Goal: Task Accomplishment & Management: Manage account settings

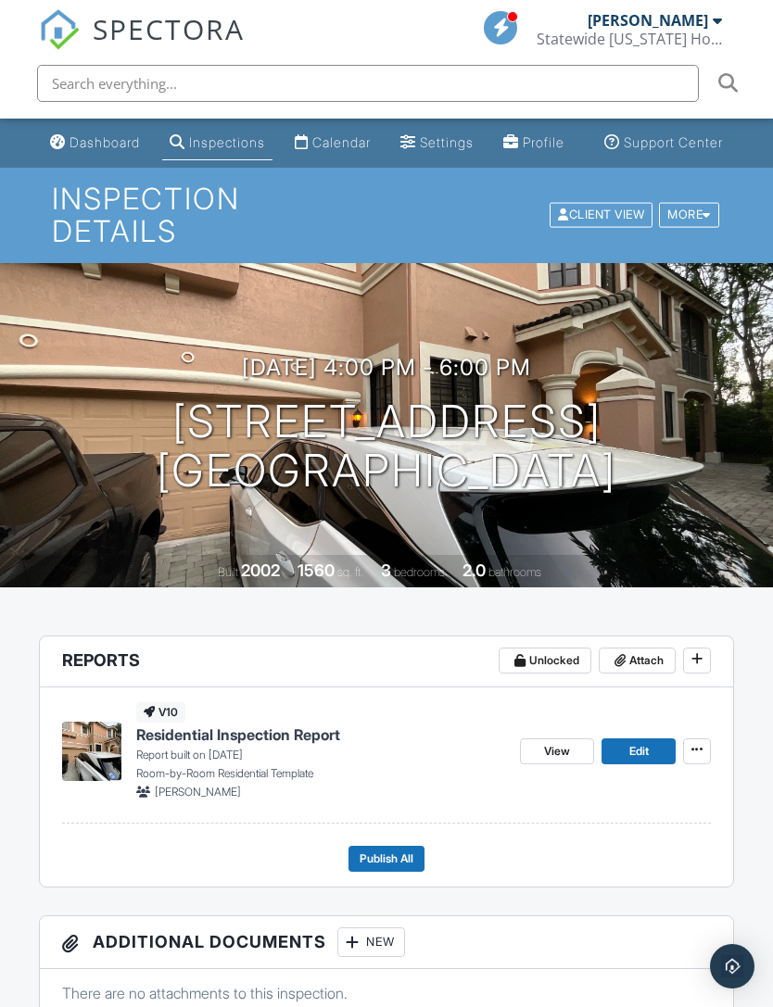
click at [635, 651] on span "Attach" at bounding box center [646, 660] width 34 height 19
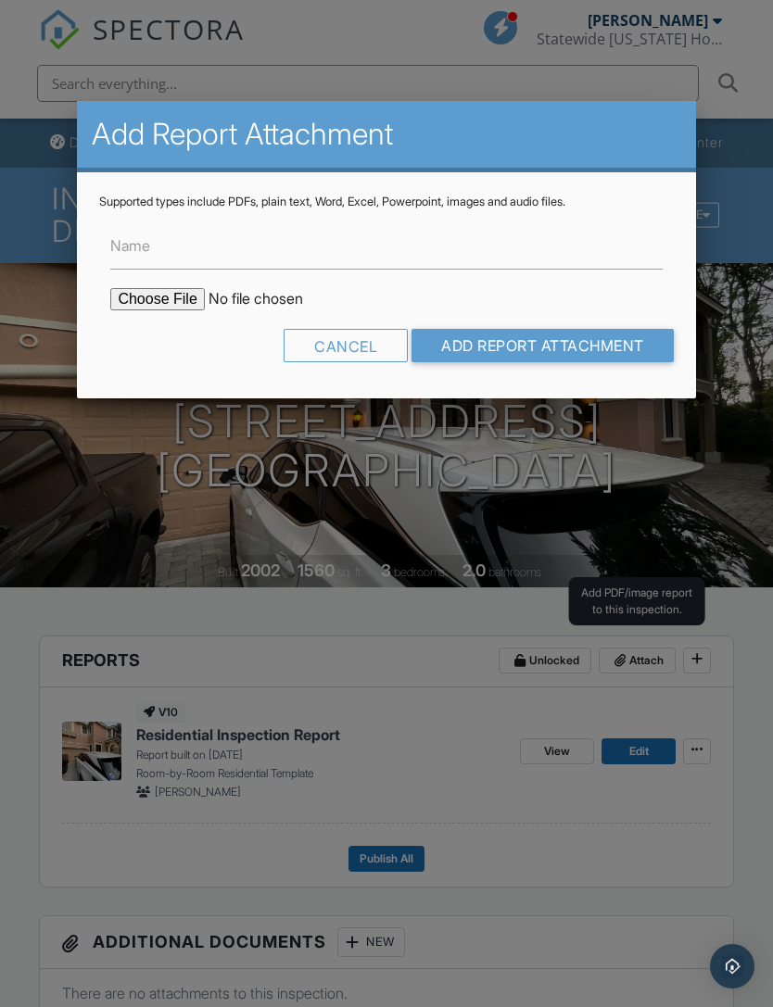
click at [148, 309] on input "file" at bounding box center [267, 299] width 315 height 22
type input "C:\fakepath\Leticia Lopez 4-Point copy (Compressed).pdf"
click at [512, 341] on input "Add Report Attachment" at bounding box center [542, 345] width 262 height 33
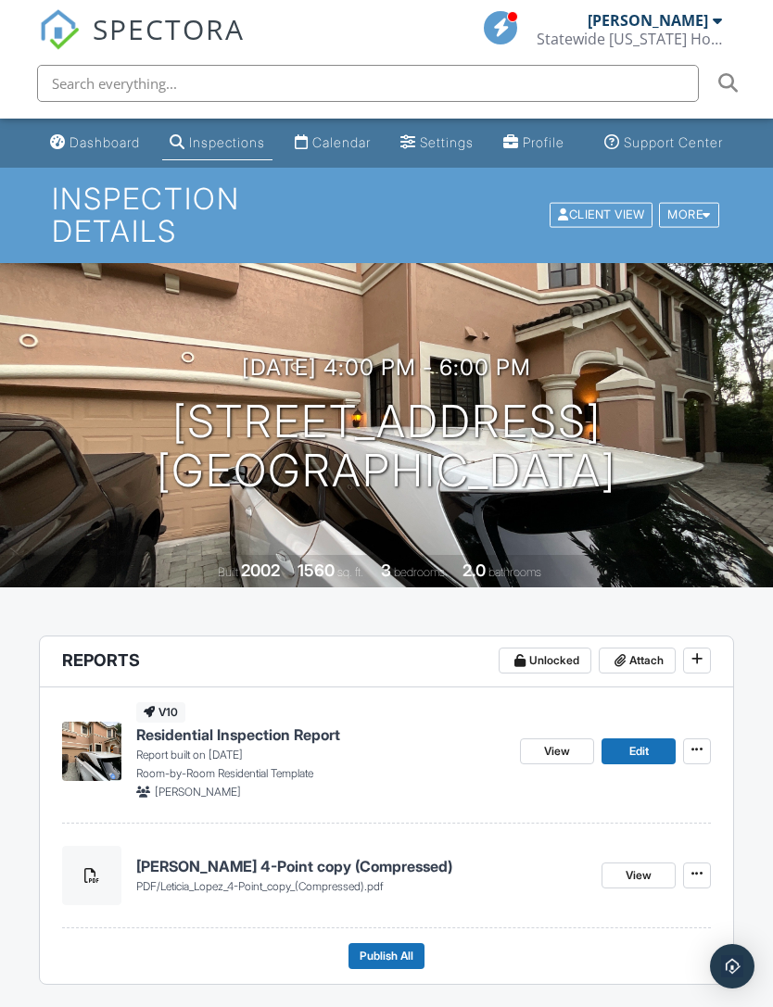
click at [630, 653] on span "Attach" at bounding box center [646, 660] width 34 height 19
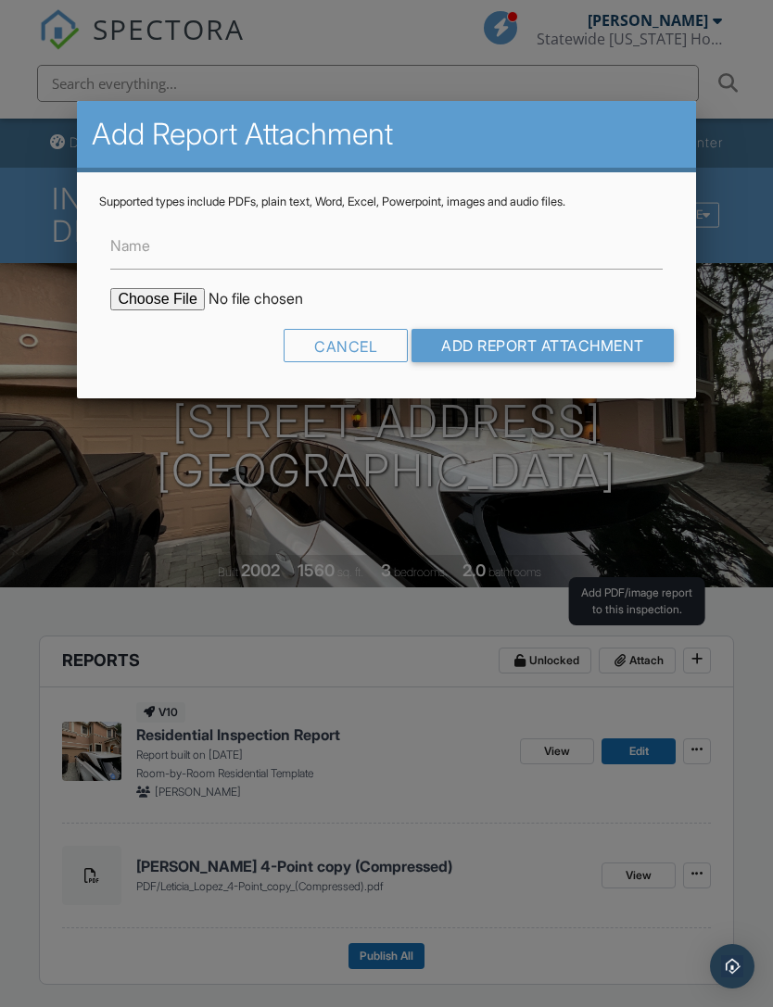
click at [148, 304] on input "file" at bounding box center [267, 299] width 315 height 22
type input "C:\fakepath\Leticia Lopez Wind Mitigation copy (Compressed).pdf"
click at [567, 344] on input "Add Report Attachment" at bounding box center [542, 345] width 262 height 33
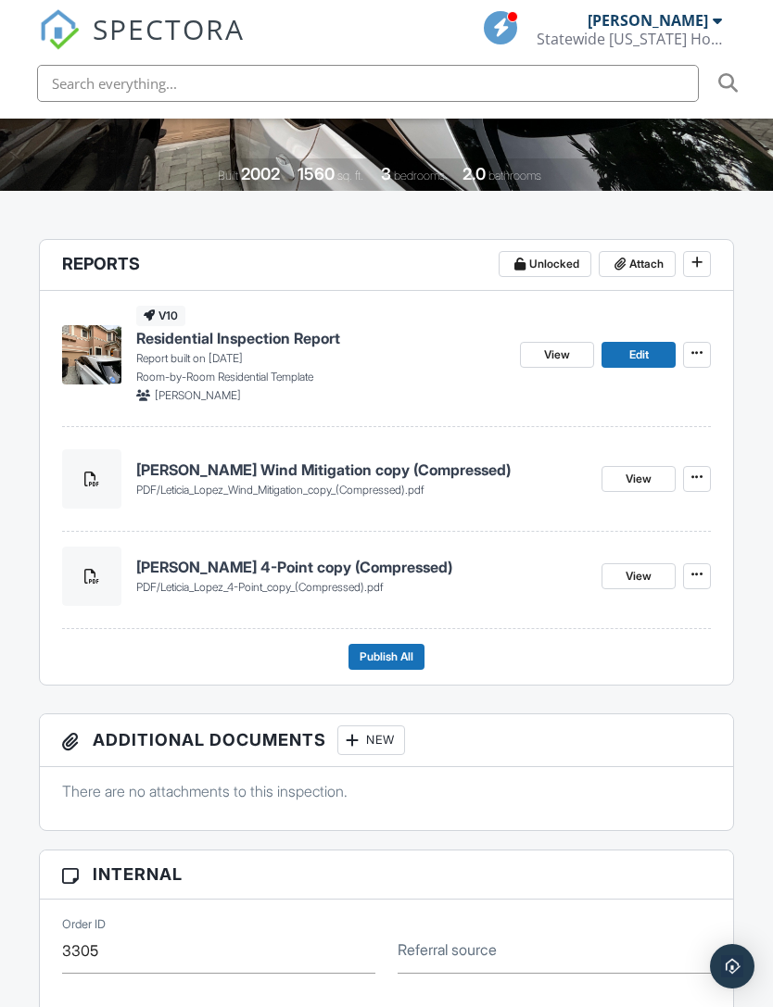
scroll to position [362, 0]
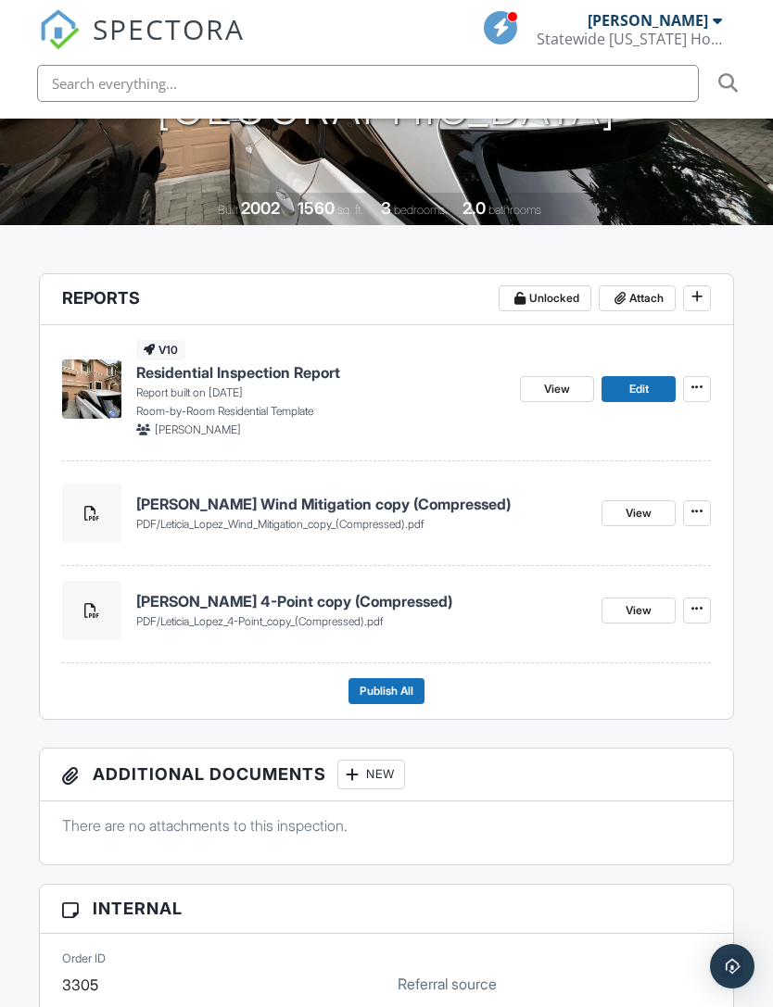
click at [297, 385] on p "Report built on 09/26/2025" at bounding box center [321, 393] width 370 height 17
click at [256, 367] on span "Residential Inspection Report" at bounding box center [238, 372] width 204 height 20
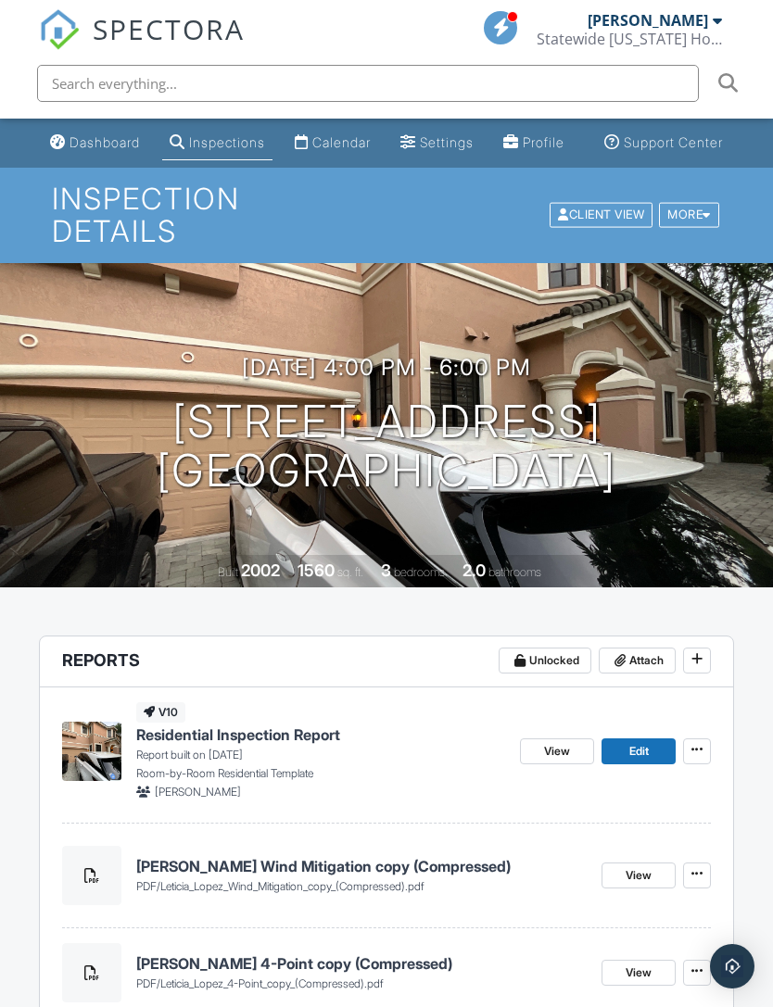
scroll to position [423, 0]
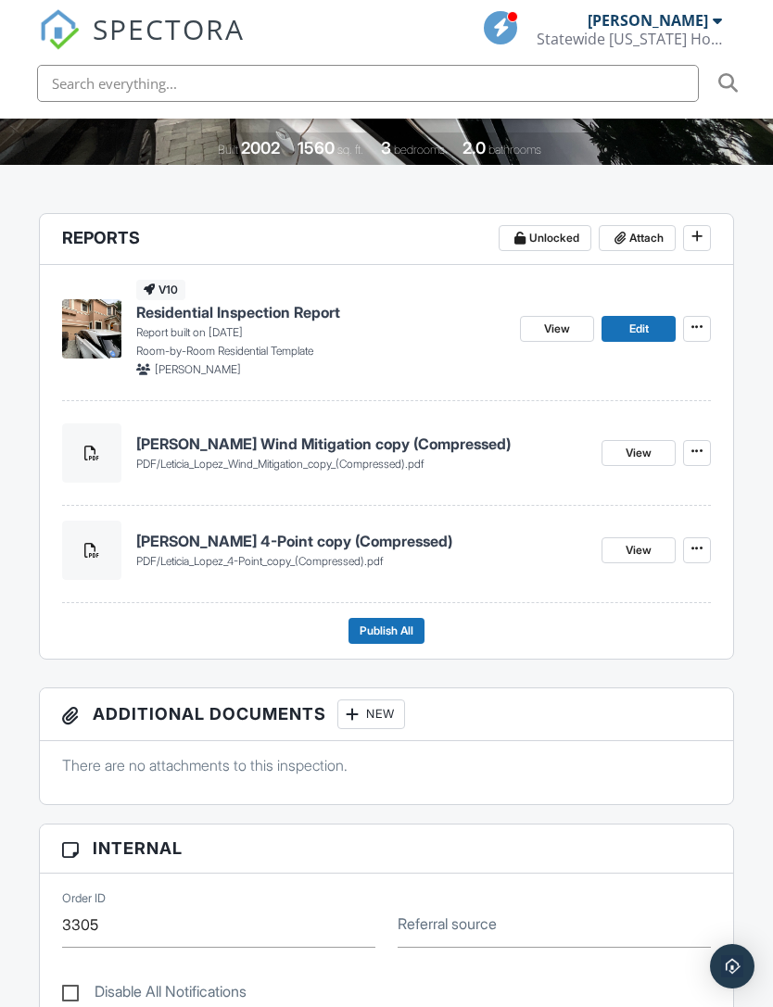
click at [395, 622] on span "Publish All" at bounding box center [387, 631] width 54 height 19
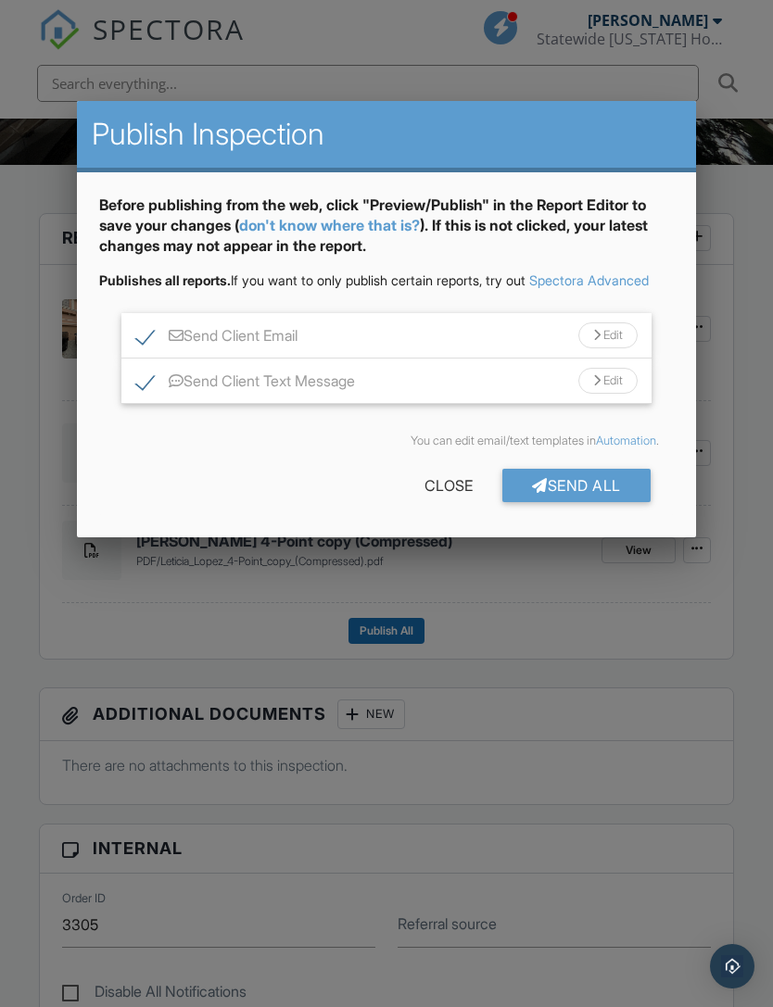
click at [569, 502] on div "Send All" at bounding box center [576, 485] width 148 height 33
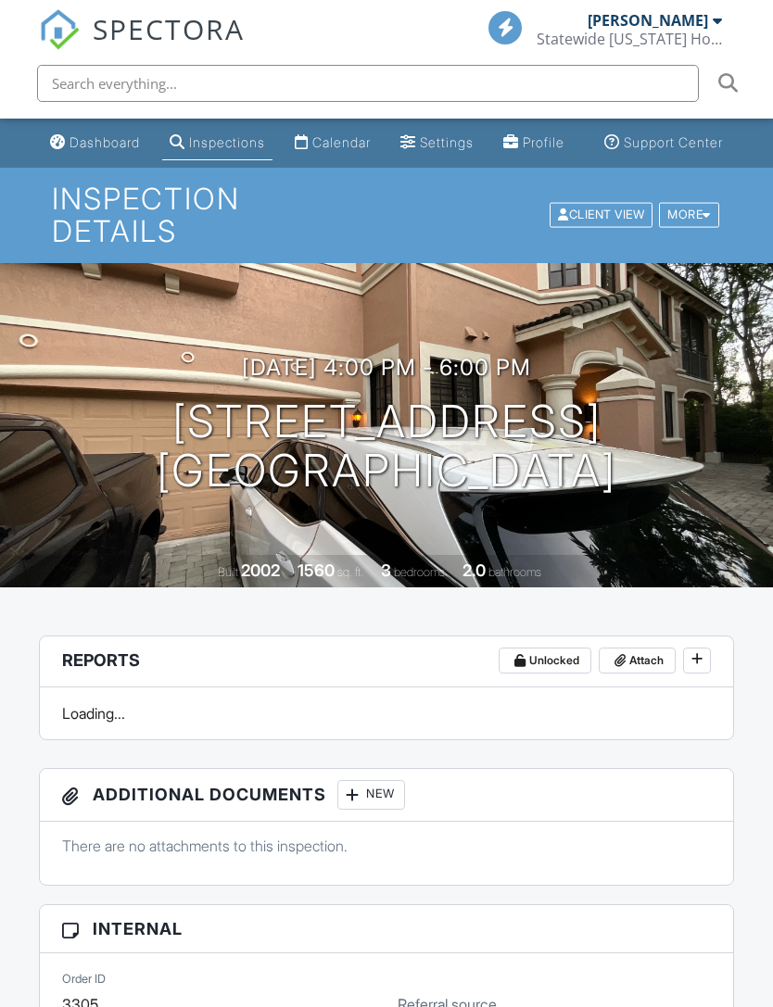
scroll to position [423, 0]
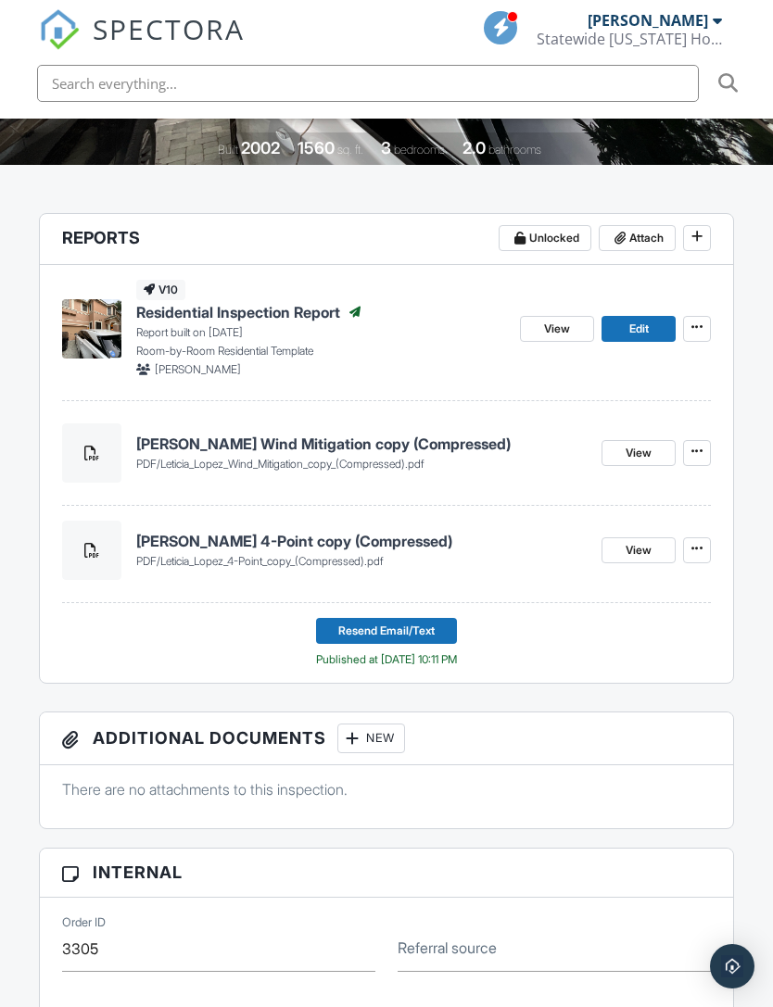
click at [63, 24] on img at bounding box center [59, 29] width 41 height 41
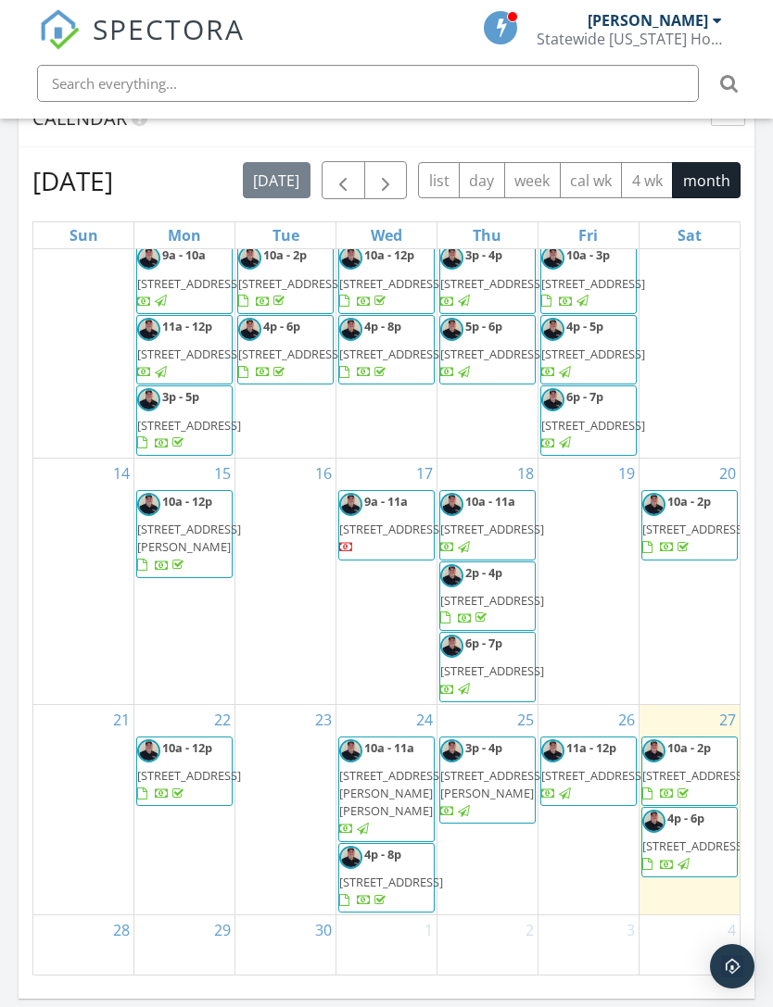
scroll to position [1840, 0]
